Goal: Task Accomplishment & Management: Use online tool/utility

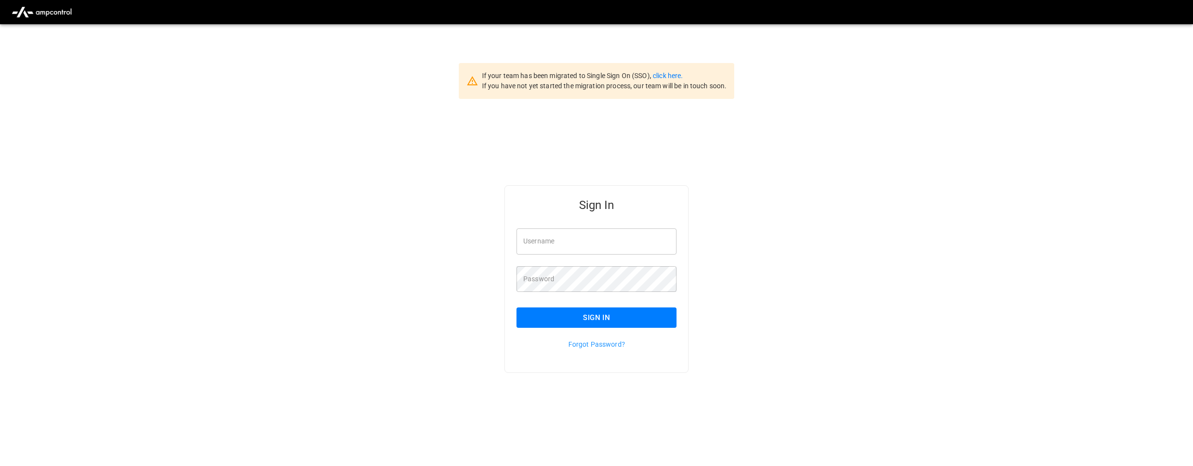
click at [542, 240] on input "Username" at bounding box center [597, 241] width 160 height 26
type input "**********"
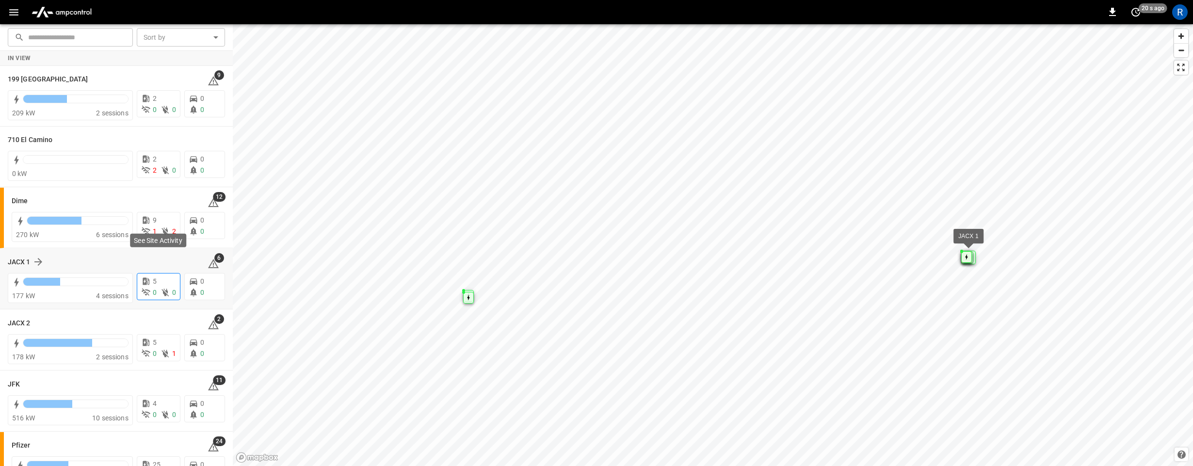
scroll to position [87, 0]
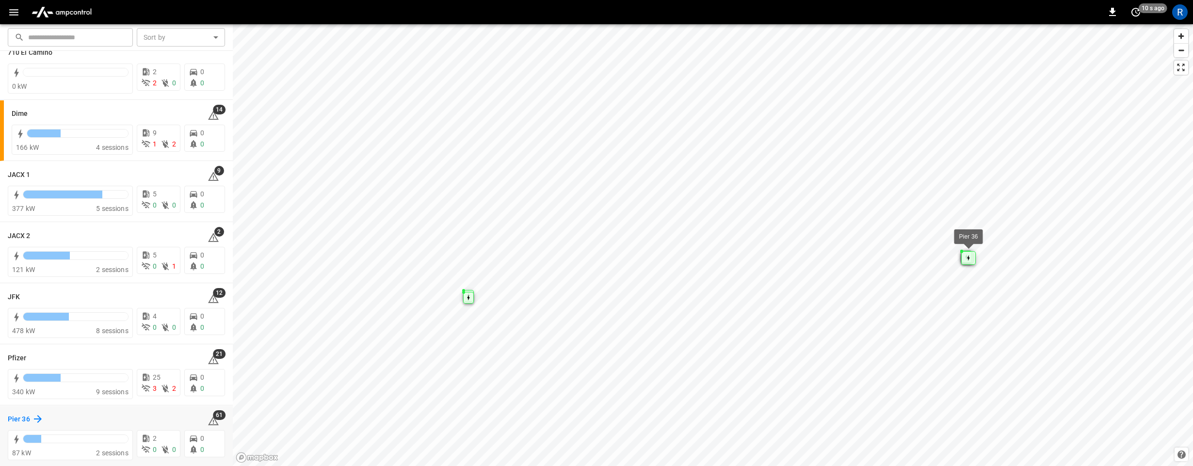
click at [39, 418] on icon at bounding box center [38, 419] width 8 height 8
